Goal: Information Seeking & Learning: Find specific fact

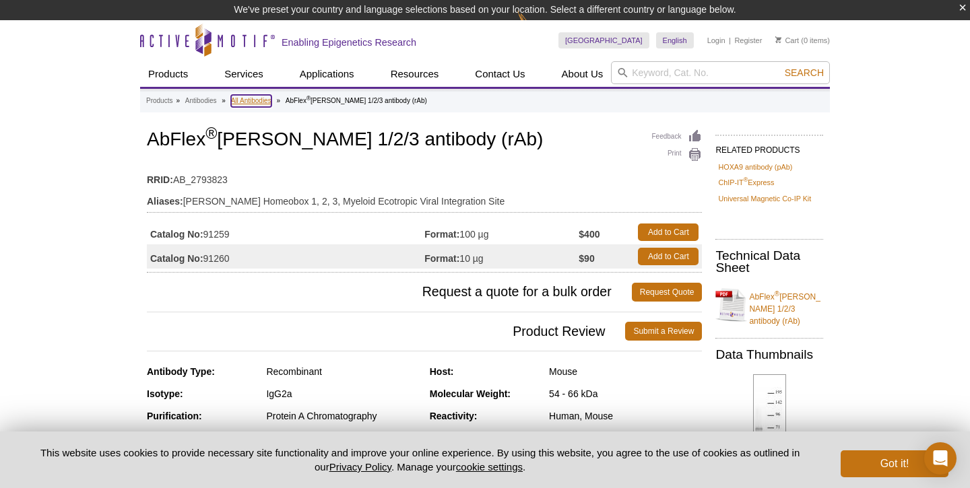
click at [261, 99] on link "All Antibodies" at bounding box center [251, 101] width 40 height 12
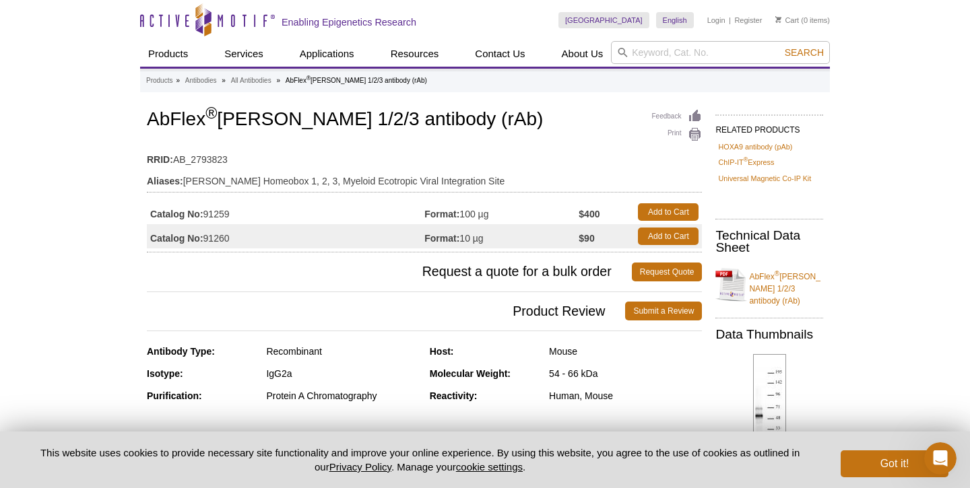
drag, startPoint x: 865, startPoint y: 472, endPoint x: 1537, endPoint y: 925, distance: 809.6
click at [865, 471] on div "The team typically replies in under 2m" at bounding box center [886, 468] width 182 height 14
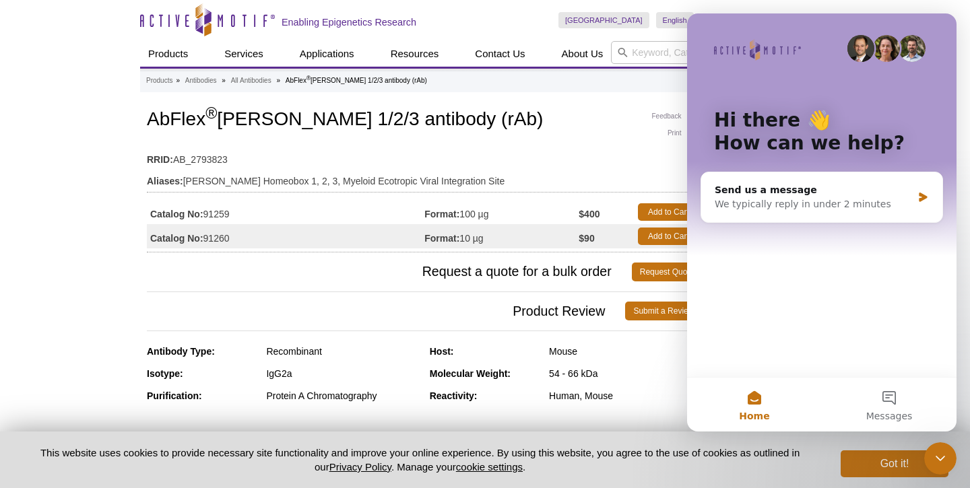
click html "Need help? The team typically replies in under 2m"
click at [941, 457] on icon "Close Intercom Messenger" at bounding box center [940, 458] width 16 height 16
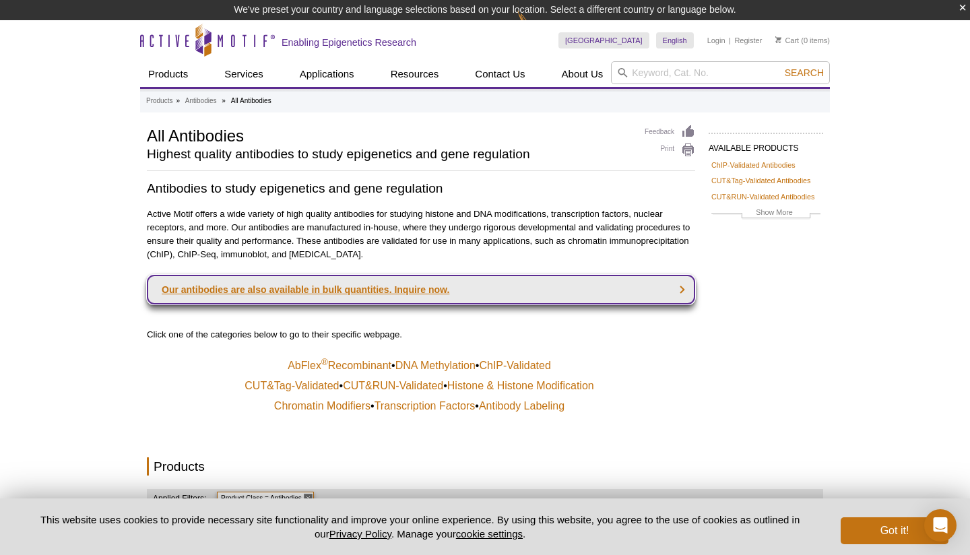
click at [474, 295] on link "Our antibodies are also available in bulk quantities. Inquire now." at bounding box center [421, 290] width 548 height 30
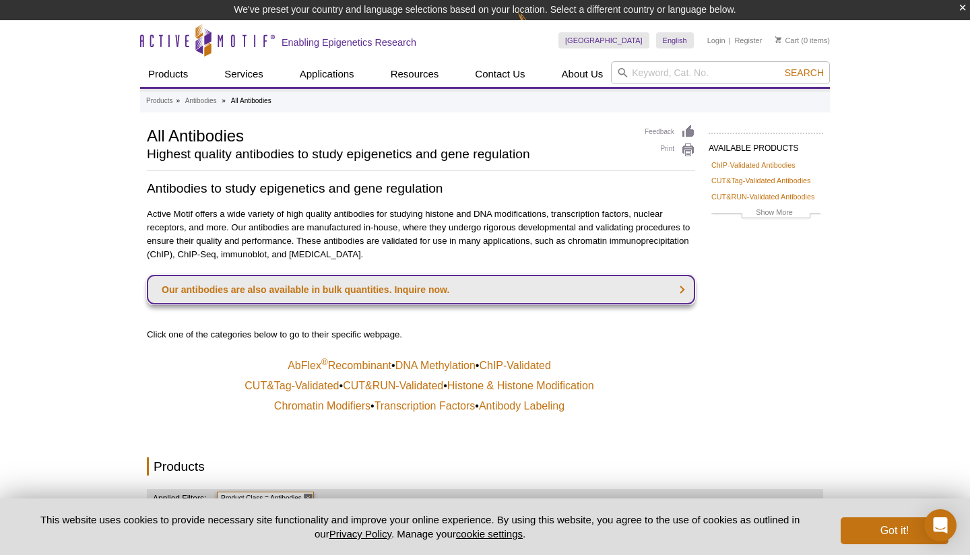
drag, startPoint x: 474, startPoint y: 295, endPoint x: 520, endPoint y: 329, distance: 57.2
click at [510, 329] on div "Antibodies to study epigenetics and gene regulation Active Motif offers a wide …" at bounding box center [421, 327] width 548 height 296
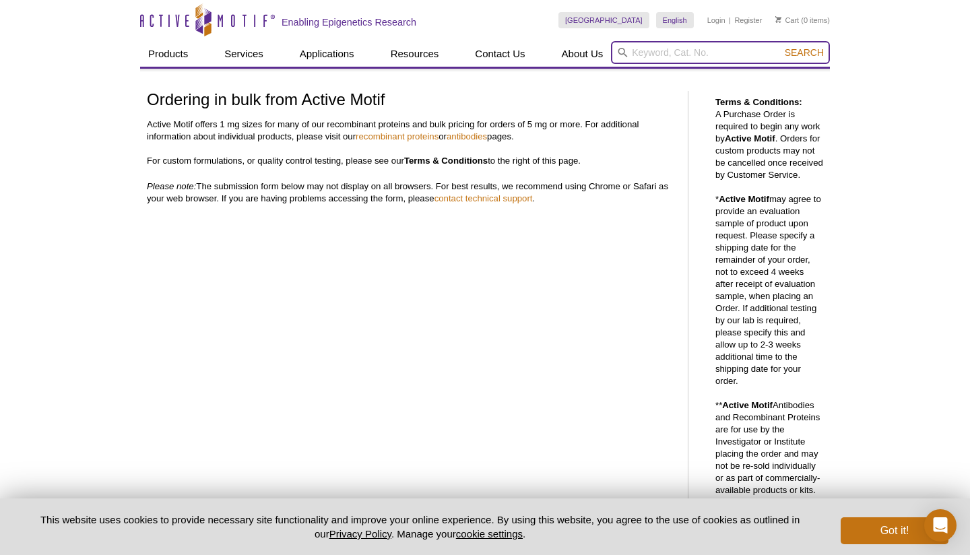
click at [659, 41] on input "search" at bounding box center [720, 52] width 219 height 23
type input "meis1"
click at [780, 46] on button "Search" at bounding box center [803, 52] width 47 height 12
